Goal: Navigation & Orientation: Find specific page/section

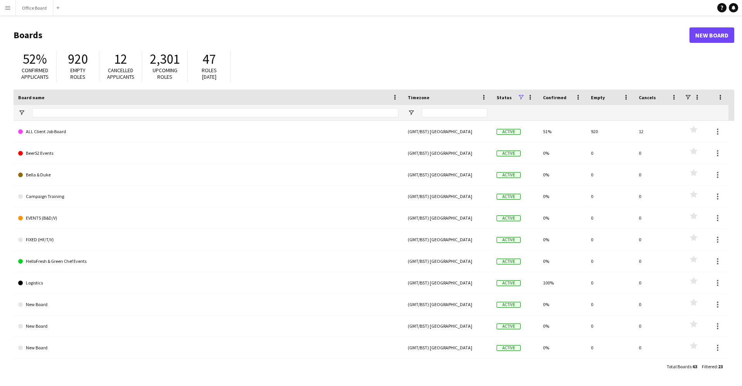
click at [9, 12] on button "Menu" at bounding box center [7, 7] width 15 height 15
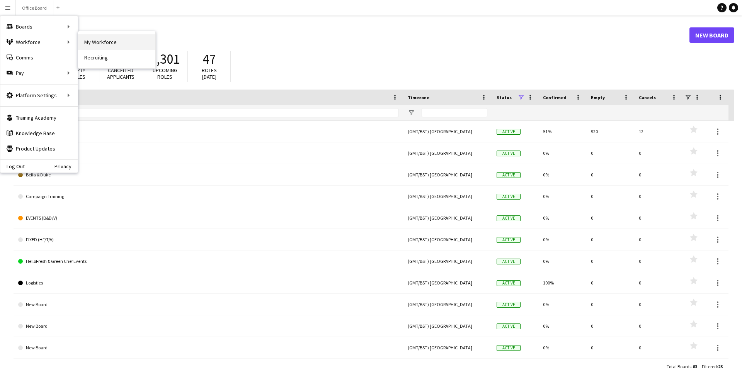
click at [90, 41] on link "My Workforce" at bounding box center [116, 41] width 77 height 15
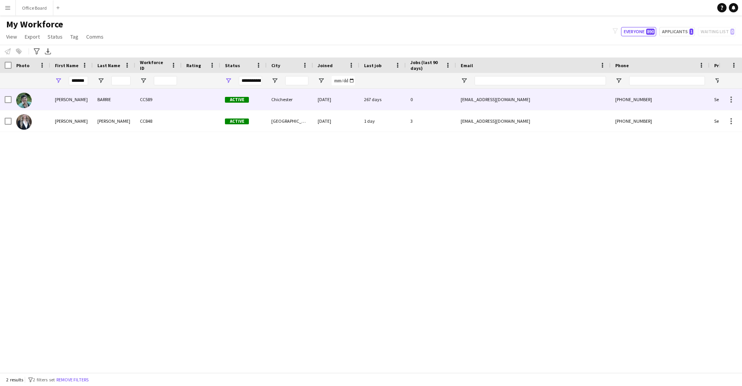
click at [77, 104] on div "[PERSON_NAME]" at bounding box center [71, 99] width 43 height 21
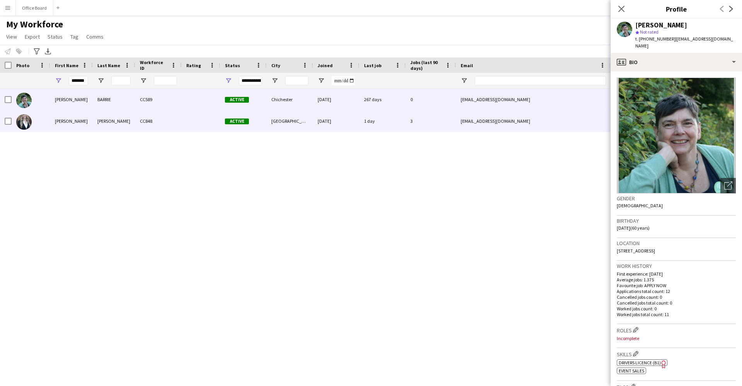
click at [492, 122] on div "[EMAIL_ADDRESS][DOMAIN_NAME]" at bounding box center [533, 121] width 155 height 21
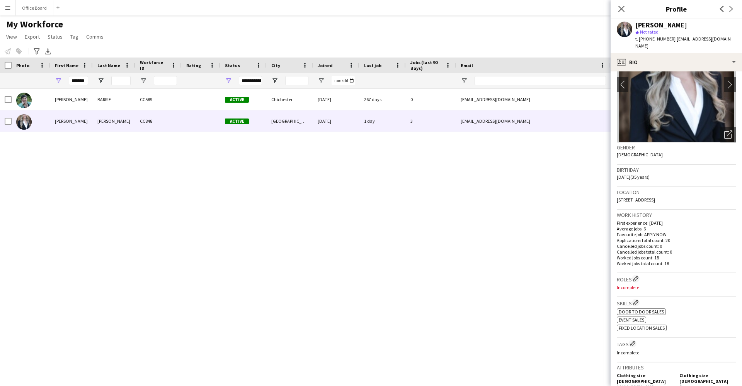
scroll to position [22, 0]
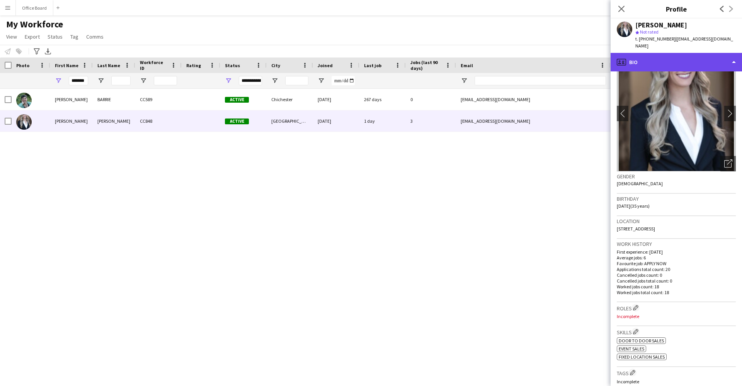
click at [679, 53] on div "profile Bio" at bounding box center [676, 62] width 131 height 19
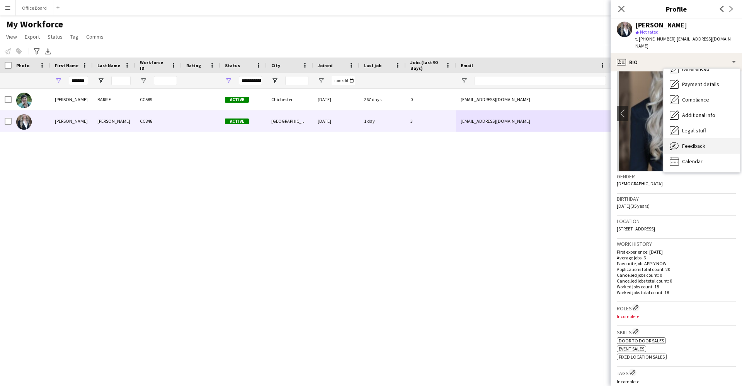
scroll to position [88, 0]
click at [699, 144] on div "Feedback Feedback" at bounding box center [702, 145] width 77 height 15
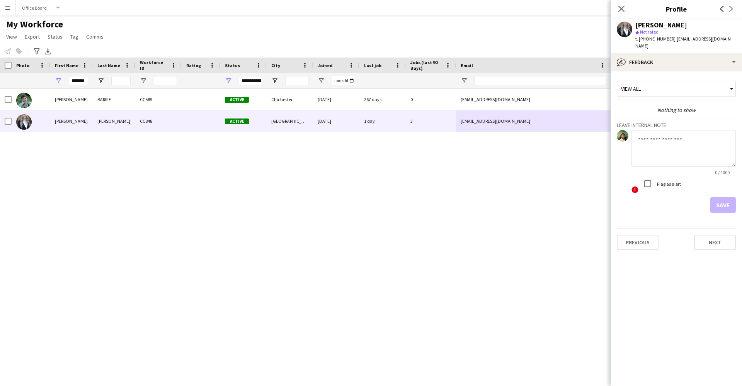
click at [699, 144] on textarea at bounding box center [683, 148] width 104 height 37
click at [715, 10] on div "Previous Next" at bounding box center [726, 9] width 31 height 18
click at [720, 9] on icon at bounding box center [722, 9] width 4 height 6
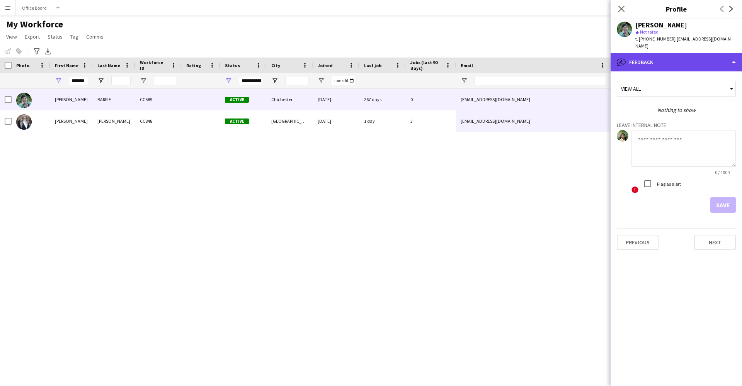
click at [698, 57] on div "bubble-pencil Feedback" at bounding box center [676, 62] width 131 height 19
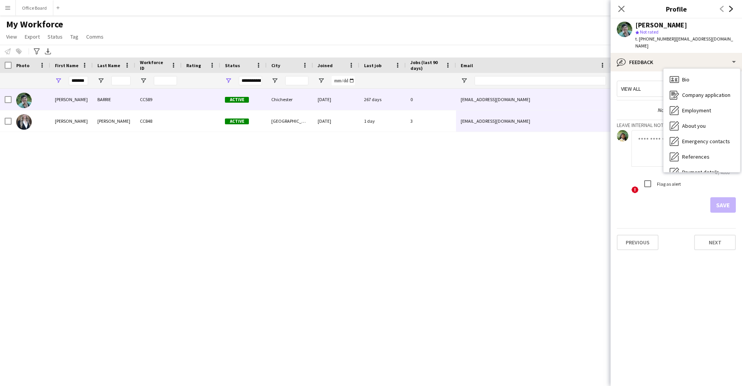
click at [733, 9] on icon at bounding box center [731, 9] width 4 height 6
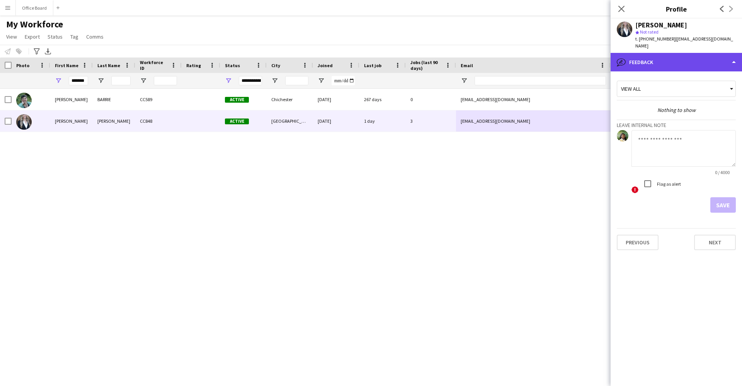
click at [677, 53] on div "bubble-pencil Feedback" at bounding box center [676, 62] width 131 height 19
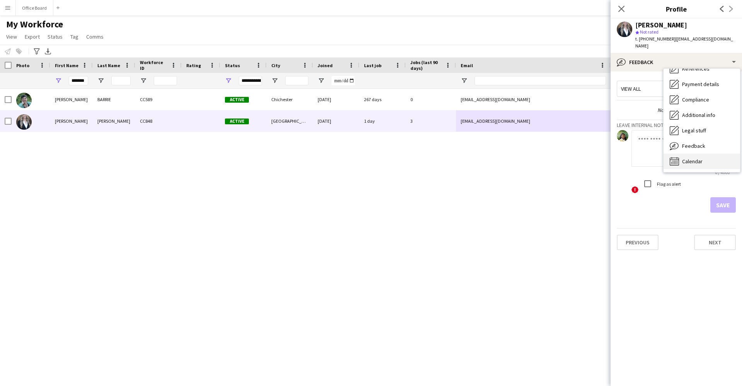
click at [690, 158] on span "Calendar" at bounding box center [692, 161] width 20 height 7
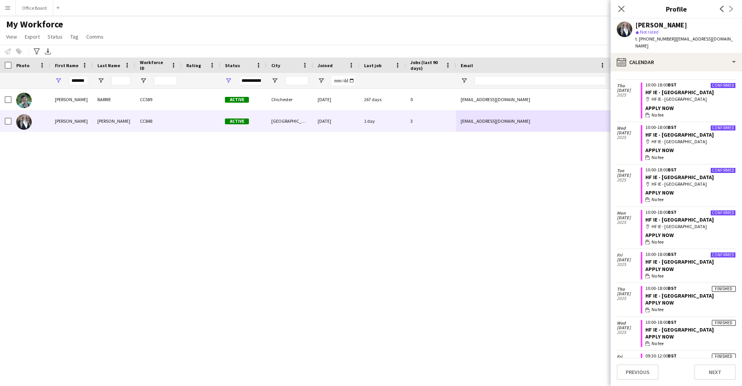
scroll to position [457, 0]
click at [10, 6] on app-icon "Menu" at bounding box center [8, 8] width 6 height 6
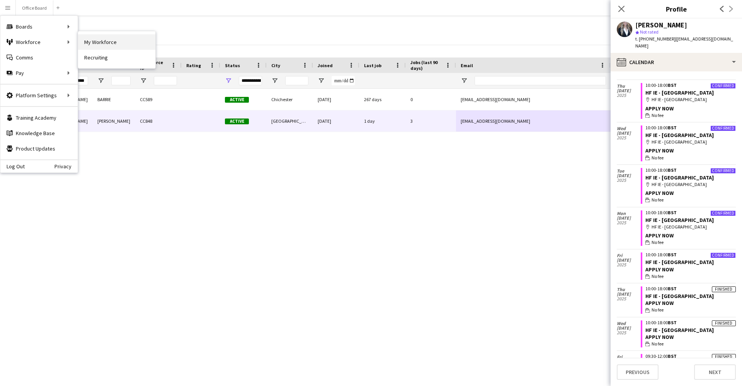
click at [97, 43] on link "My Workforce" at bounding box center [116, 41] width 77 height 15
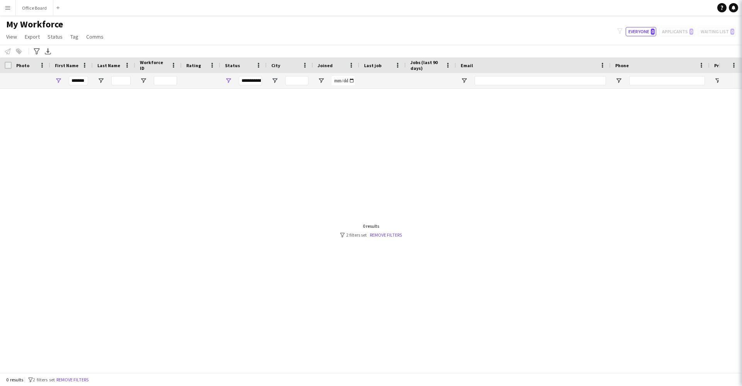
type input "*******"
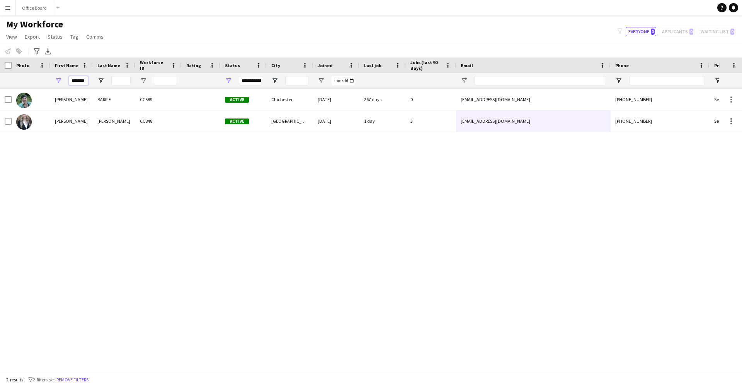
click at [77, 80] on input "*******" at bounding box center [78, 80] width 19 height 9
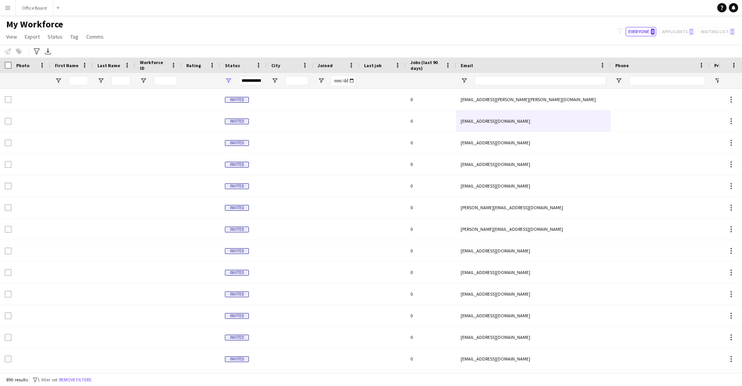
click at [12, 16] on main "My Workforce View Views Default view Basic Info Report New view Update view Del…" at bounding box center [371, 195] width 742 height 361
click at [11, 6] on button "Menu" at bounding box center [7, 7] width 15 height 15
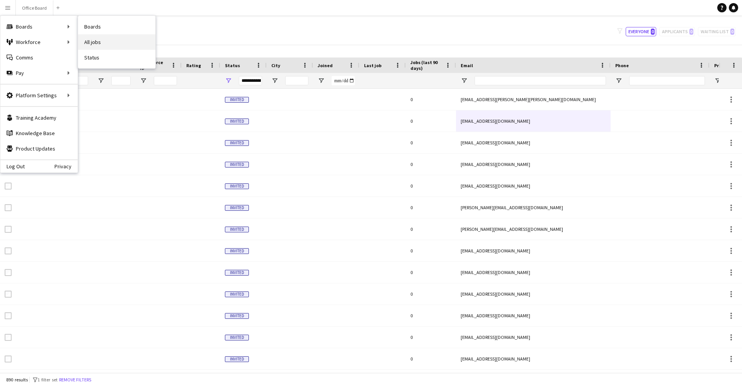
click at [105, 48] on link "All jobs" at bounding box center [116, 41] width 77 height 15
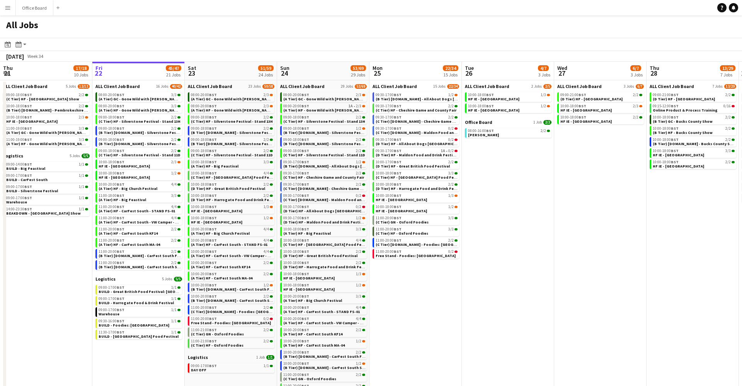
click at [66, 36] on div "All Jobs" at bounding box center [371, 26] width 742 height 22
click at [25, 42] on app-action-btn "Month view / Day view" at bounding box center [21, 44] width 14 height 9
click at [73, 43] on app-toolbar "Date picker [DATE] [DATE] [DATE] M [DATE] T [DATE] W [DATE] T [DATE] F [DATE] S…" at bounding box center [371, 44] width 742 height 13
